Goal: Information Seeking & Learning: Learn about a topic

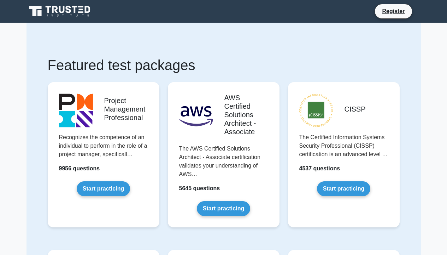
click at [94, 196] on link "Start practicing" at bounding box center [103, 188] width 53 height 15
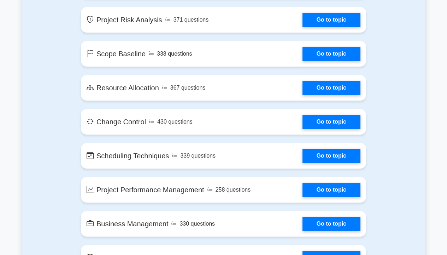
scroll to position [1082, 0]
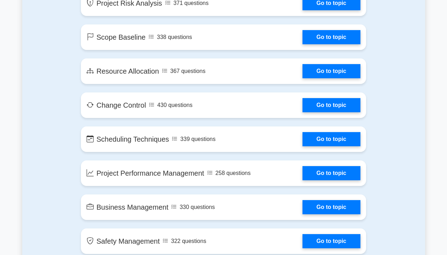
click at [318, 74] on link "Go to topic" at bounding box center [332, 71] width 58 height 14
